Goal: Use online tool/utility: Utilize a website feature to perform a specific function

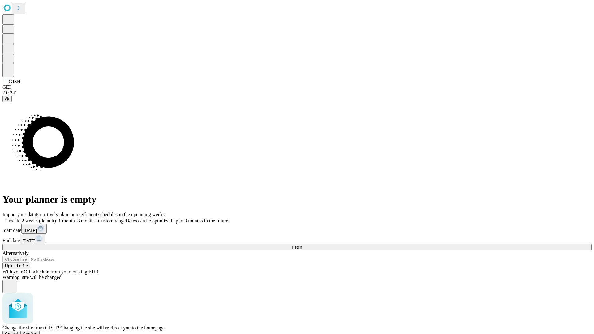
click at [37, 332] on span "Confirm" at bounding box center [30, 334] width 15 height 5
click at [19, 218] on label "1 week" at bounding box center [10, 220] width 17 height 5
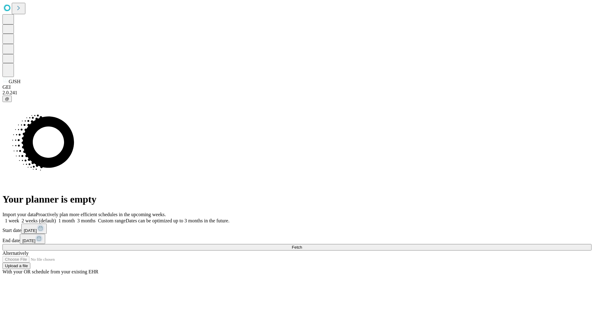
click at [302, 245] on span "Fetch" at bounding box center [297, 247] width 10 height 5
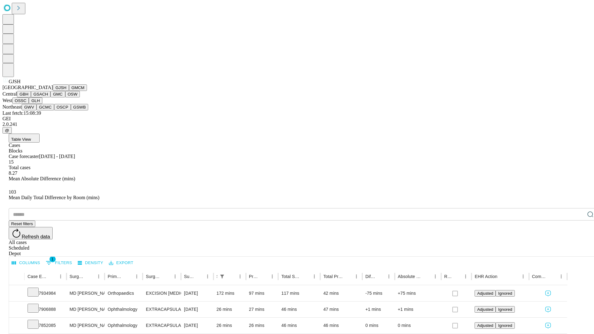
click at [69, 91] on button "GMCM" at bounding box center [78, 88] width 18 height 7
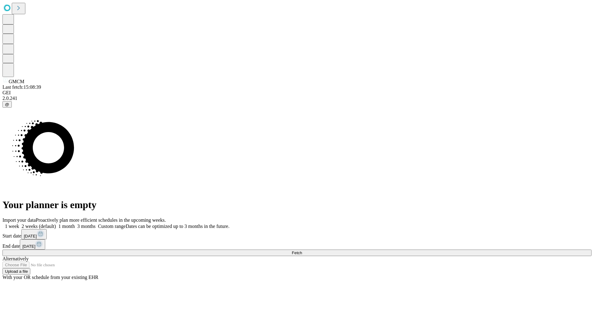
click at [19, 224] on label "1 week" at bounding box center [10, 226] width 17 height 5
click at [302, 251] on span "Fetch" at bounding box center [297, 253] width 10 height 5
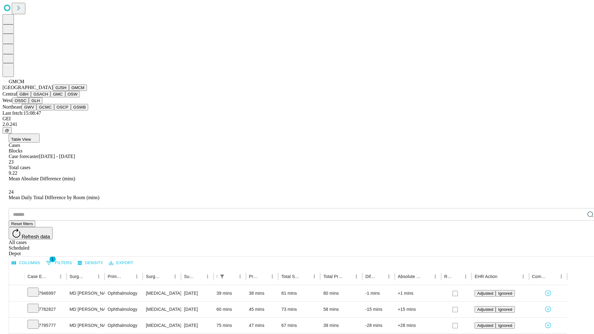
click at [31, 98] on button "GBH" at bounding box center [24, 94] width 14 height 7
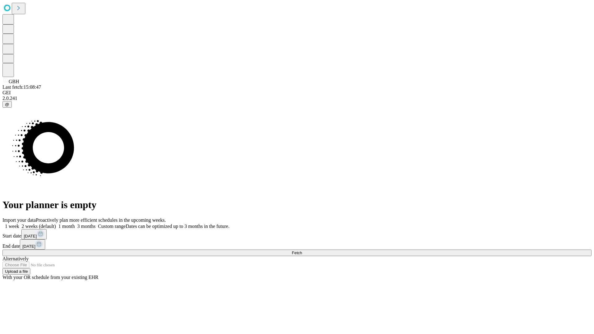
click at [19, 224] on label "1 week" at bounding box center [10, 226] width 17 height 5
click at [302, 251] on span "Fetch" at bounding box center [297, 253] width 10 height 5
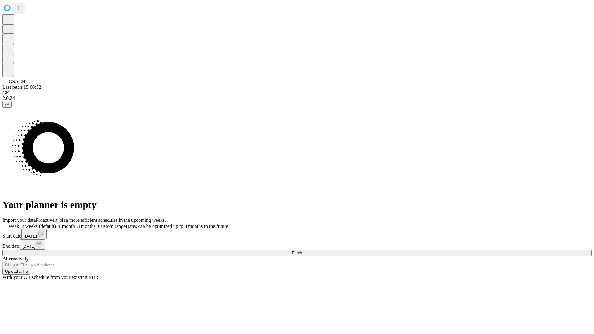
click at [302, 251] on span "Fetch" at bounding box center [297, 253] width 10 height 5
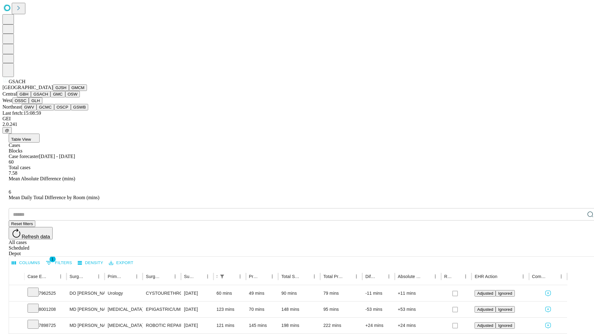
click at [50, 98] on button "GMC" at bounding box center [57, 94] width 15 height 7
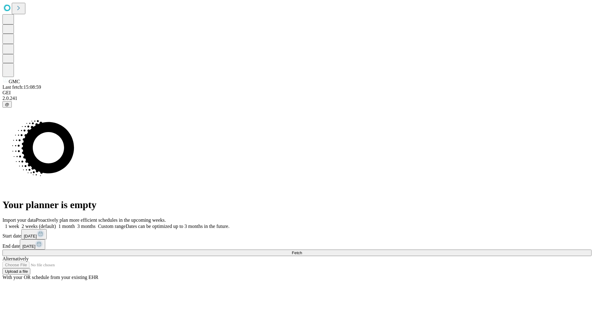
click at [302, 251] on span "Fetch" at bounding box center [297, 253] width 10 height 5
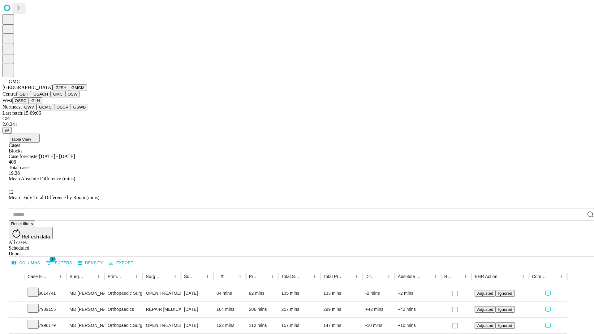
click at [65, 98] on button "OSW" at bounding box center [72, 94] width 15 height 7
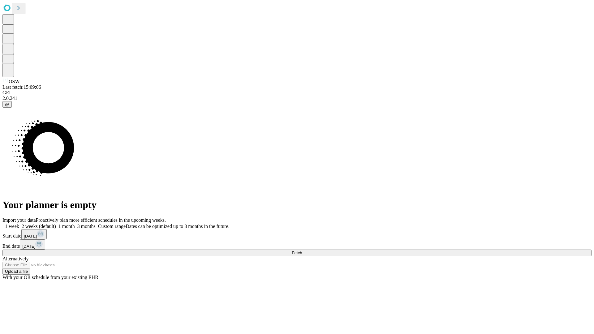
click at [19, 224] on label "1 week" at bounding box center [10, 226] width 17 height 5
click at [302, 251] on span "Fetch" at bounding box center [297, 253] width 10 height 5
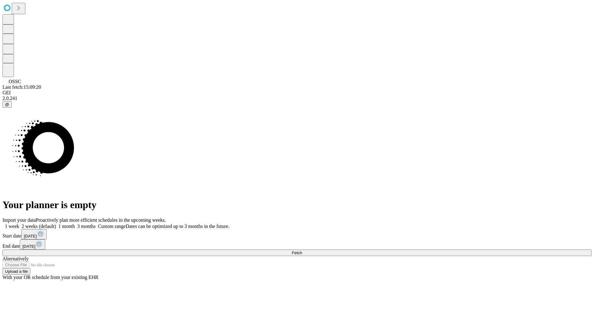
click at [19, 224] on label "1 week" at bounding box center [10, 226] width 17 height 5
click at [302, 251] on span "Fetch" at bounding box center [297, 253] width 10 height 5
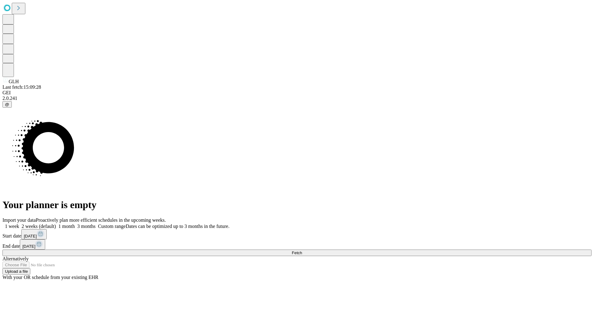
click at [19, 224] on label "1 week" at bounding box center [10, 226] width 17 height 5
click at [302, 251] on span "Fetch" at bounding box center [297, 253] width 10 height 5
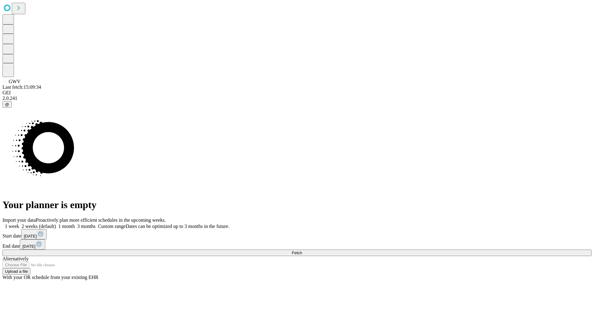
click at [19, 224] on label "1 week" at bounding box center [10, 226] width 17 height 5
click at [302, 251] on span "Fetch" at bounding box center [297, 253] width 10 height 5
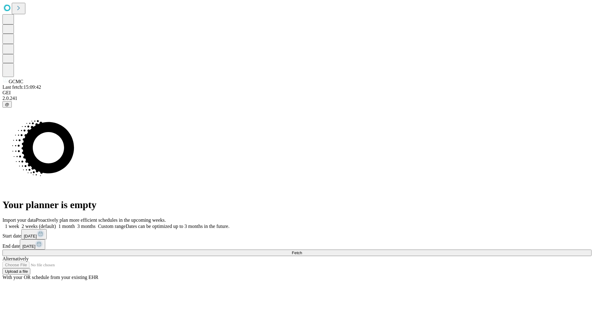
click at [19, 224] on label "1 week" at bounding box center [10, 226] width 17 height 5
click at [302, 251] on span "Fetch" at bounding box center [297, 253] width 10 height 5
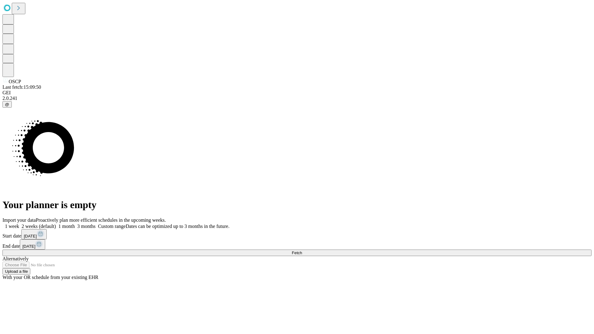
click at [19, 224] on label "1 week" at bounding box center [10, 226] width 17 height 5
click at [302, 251] on span "Fetch" at bounding box center [297, 253] width 10 height 5
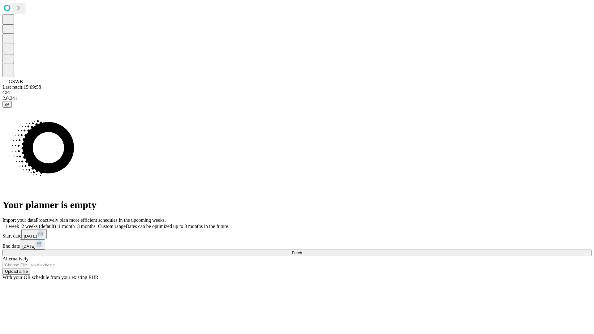
click at [19, 224] on label "1 week" at bounding box center [10, 226] width 17 height 5
click at [302, 251] on span "Fetch" at bounding box center [297, 253] width 10 height 5
